Goal: Check status: Check status

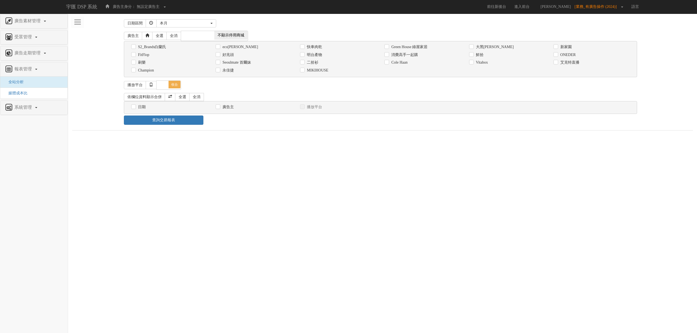
click at [312, 63] on label "二拾衫" at bounding box center [311, 62] width 13 height 5
click at [303, 63] on input "二拾衫" at bounding box center [302, 63] width 4 height 4
checkbox input "true"
click at [179, 21] on div "本月" at bounding box center [185, 23] width 50 height 5
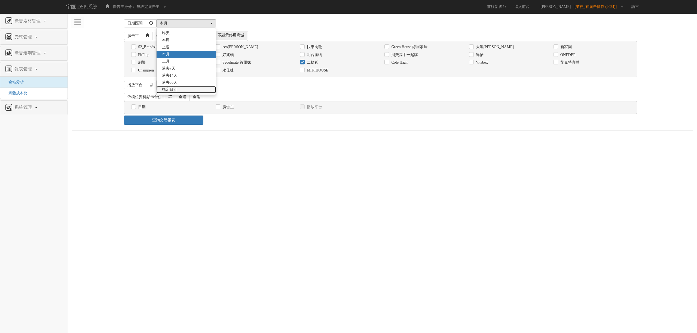
click at [185, 88] on link "指定日期" at bounding box center [185, 89] width 59 height 7
select select "Custom"
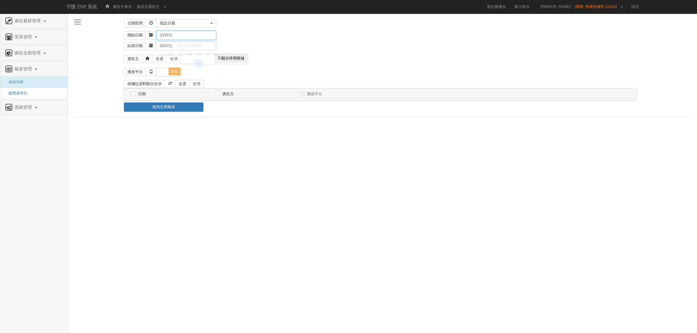
click at [168, 35] on input "[DATE]" at bounding box center [186, 35] width 60 height 9
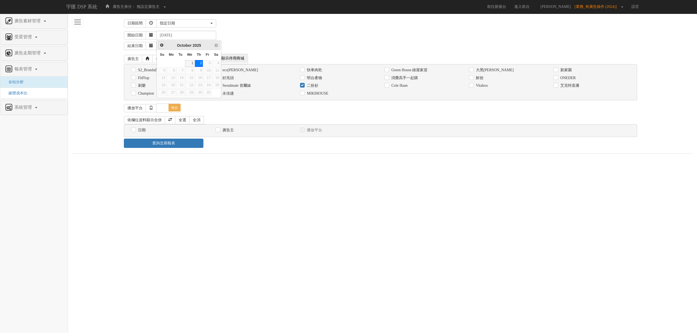
click at [165, 44] on link "Prev" at bounding box center [161, 45] width 7 height 7
click at [172, 64] on link "1" at bounding box center [171, 63] width 9 height 7
type input "[DATE]"
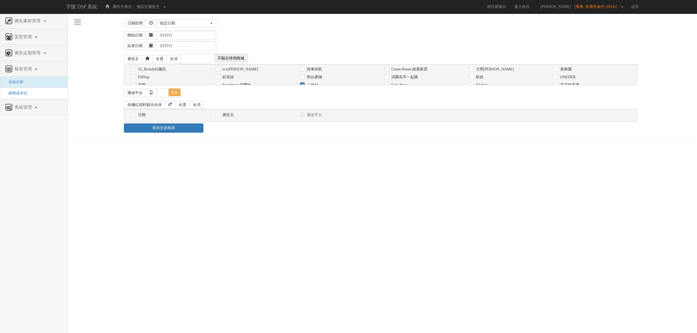
drag, startPoint x: 290, startPoint y: 46, endPoint x: 234, endPoint y: 69, distance: 60.1
click at [290, 46] on div "結束日期 [DATE]" at bounding box center [408, 45] width 569 height 11
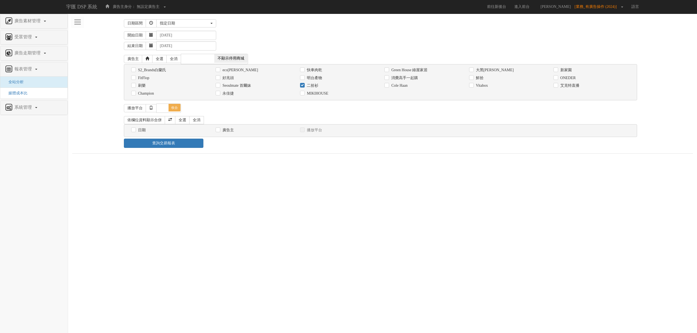
click at [142, 128] on div "日期" at bounding box center [169, 130] width 84 height 8
click at [143, 128] on label "日期" at bounding box center [141, 130] width 9 height 5
click at [135, 128] on input "日期" at bounding box center [133, 130] width 4 height 4
checkbox input "true"
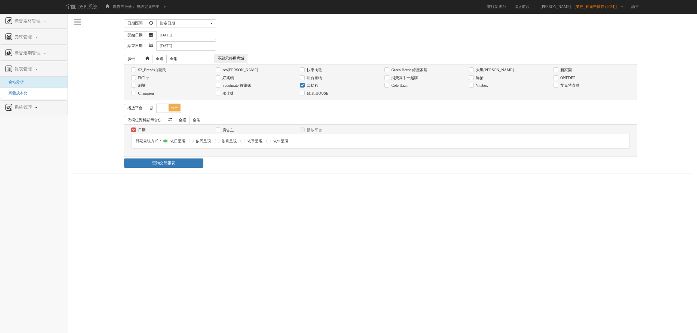
click at [174, 170] on div "日期區間 昨天 本周 上週 本月 上月 過去7天 過去14天 過去30天 指定日期 指定日期 昨天 本周 上週 本月 上月 過去7天 過去14天 過去30天 …" at bounding box center [382, 96] width 621 height 156
click at [226, 168] on div "查詢交易報表" at bounding box center [382, 163] width 525 height 9
click at [179, 164] on link "查詢交易報表" at bounding box center [163, 163] width 79 height 9
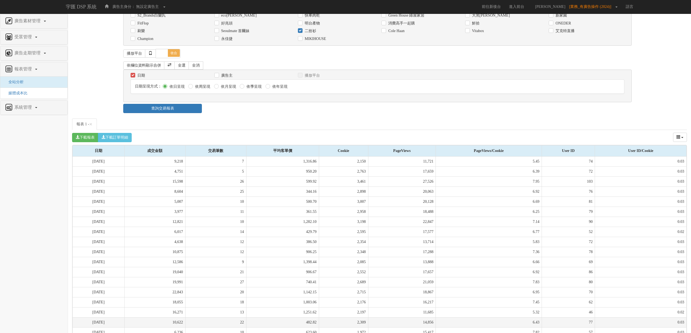
scroll to position [231, 0]
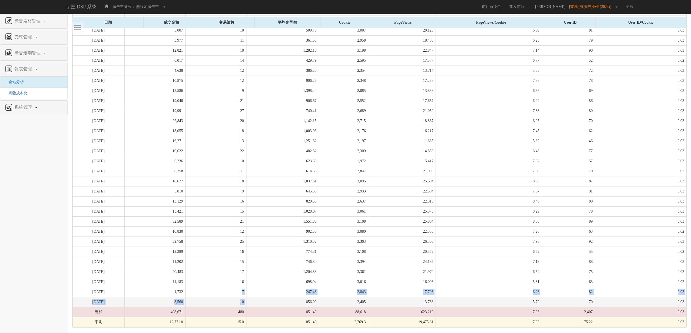
drag, startPoint x: 228, startPoint y: 290, endPoint x: 272, endPoint y: 299, distance: 44.9
click at [272, 299] on tbody "[DATE] 9,218 7 1,316.86 2,150 11,721 5.45 74 0.03 [DATE] 4,751 5 950.20 2,763 1…" at bounding box center [380, 156] width 614 height 342
click at [272, 299] on td "856.00" at bounding box center [282, 302] width 73 height 10
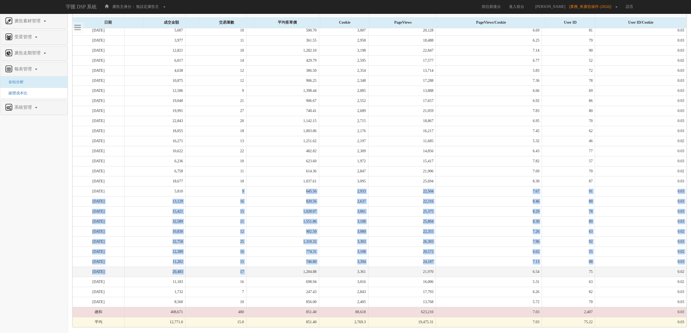
drag, startPoint x: 245, startPoint y: 192, endPoint x: 262, endPoint y: 268, distance: 78.3
click at [262, 268] on tbody "[DATE] 9,218 7 1,316.86 2,150 11,721 5.45 74 0.03 [DATE] 4,751 5 950.20 2,763 1…" at bounding box center [380, 156] width 614 height 342
click at [262, 268] on td "1,204.88" at bounding box center [282, 272] width 73 height 10
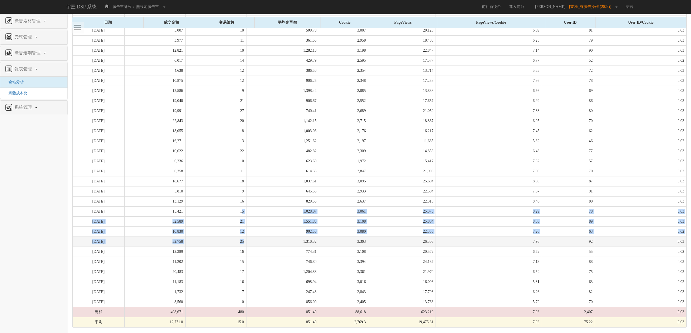
drag, startPoint x: 252, startPoint y: 225, endPoint x: 253, endPoint y: 241, distance: 16.1
click at [253, 241] on tbody "[DATE] 9,218 7 1,316.86 2,150 11,721 5.45 74 0.03 [DATE] 4,751 5 950.20 2,763 1…" at bounding box center [380, 156] width 614 height 342
click at [246, 241] on td "25" at bounding box center [215, 242] width 61 height 10
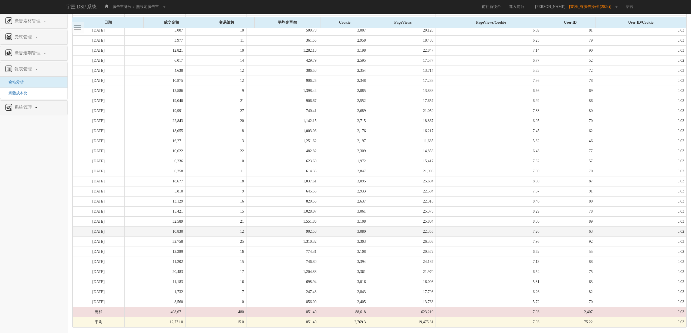
click at [233, 227] on td "12" at bounding box center [215, 232] width 61 height 10
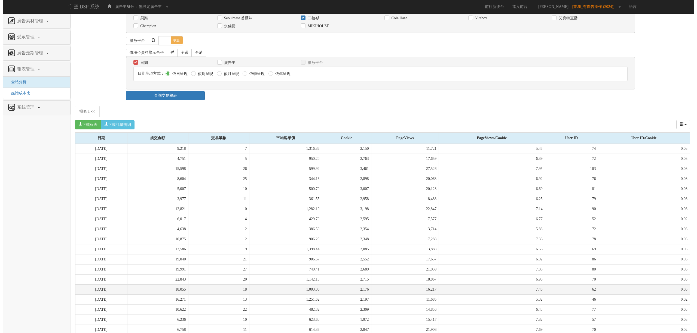
scroll to position [0, 0]
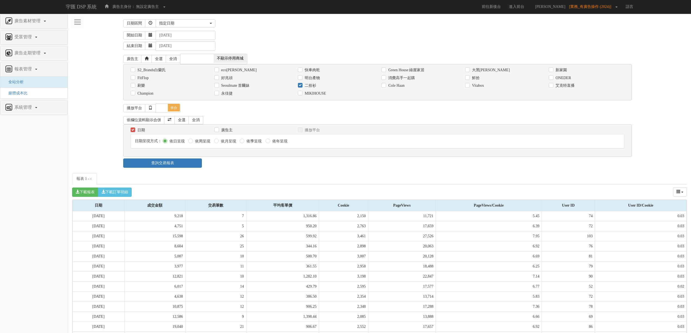
click at [313, 90] on div "二拾衫" at bounding box center [336, 86] width 84 height 8
click at [312, 86] on label "二拾衫" at bounding box center [309, 85] width 13 height 5
click at [302, 86] on input "二拾衫" at bounding box center [300, 86] width 4 height 4
checkbox input "false"
click at [235, 87] on label "Seoulmate 首爾妹" at bounding box center [235, 85] width 30 height 5
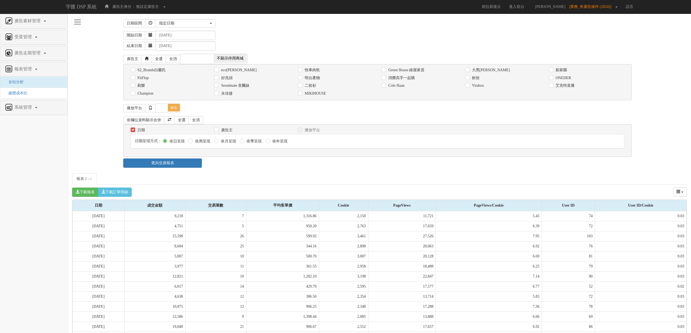
click at [218, 87] on input "Seoulmate 首爾妹" at bounding box center [216, 86] width 4 height 4
checkbox input "true"
click at [188, 159] on div "依欄位資料顯示合併 全選 全消 日期 廣告主 播放平台 日期呈現方式： 依日呈現 依周呈現" at bounding box center [379, 137] width 512 height 44
click at [191, 164] on link "查詢交易報表" at bounding box center [162, 163] width 79 height 9
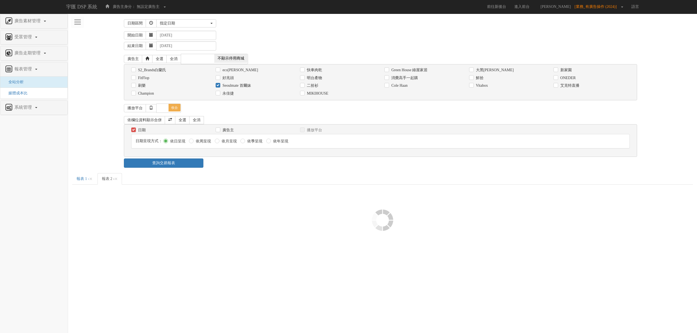
click at [228, 168] on div "查詢交易報表" at bounding box center [382, 163] width 525 height 9
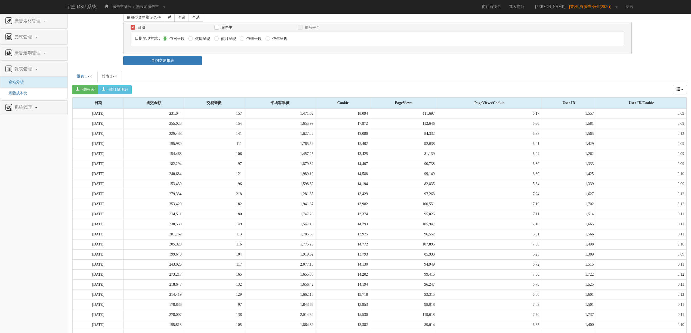
scroll to position [231, 0]
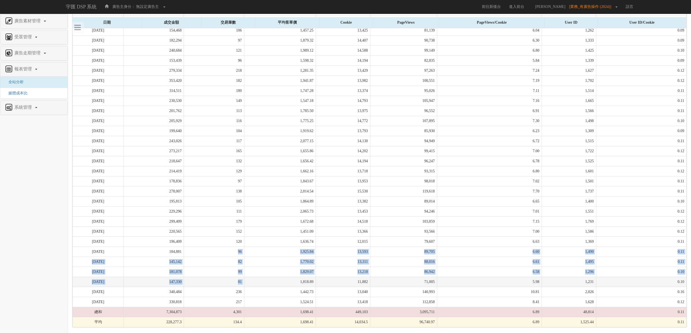
drag, startPoint x: 256, startPoint y: 293, endPoint x: 262, endPoint y: 279, distance: 15.0
click at [262, 279] on tbody "[DATE] 231,044 157 1,471.62 18,094 111,697 6.17 1,557 0.09 [DATE] 255,023 154 1…" at bounding box center [380, 156] width 614 height 342
click at [262, 279] on td "1,818.89" at bounding box center [280, 282] width 72 height 10
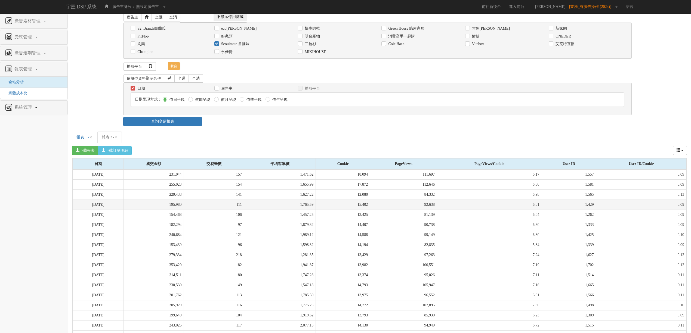
scroll to position [0, 0]
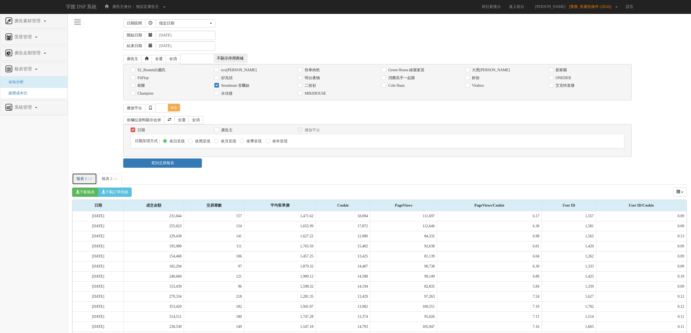
click at [74, 181] on link "報表 1 - ×" at bounding box center [84, 178] width 25 height 11
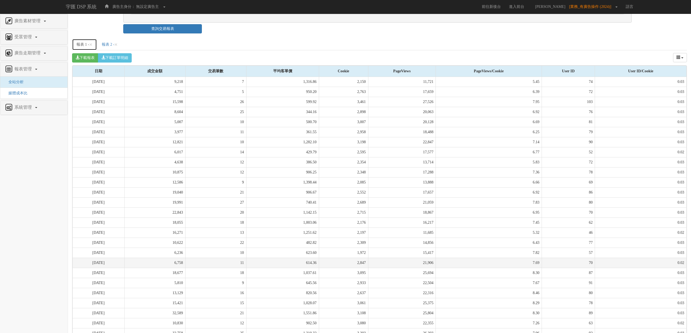
scroll to position [231, 0]
